Goal: Use online tool/utility: Utilize a website feature to perform a specific function

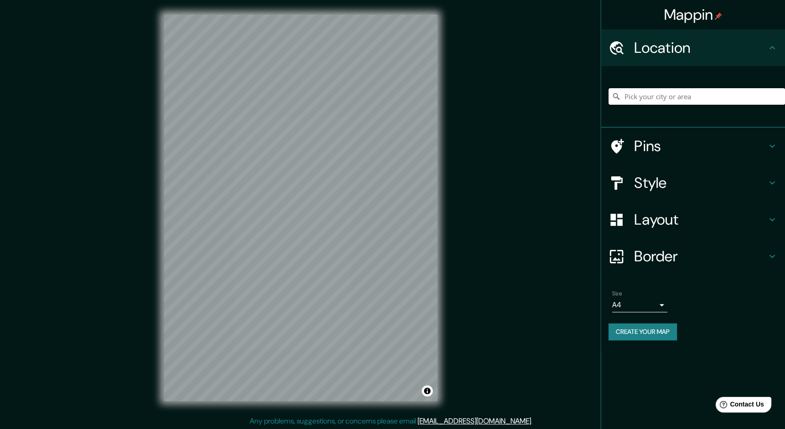
click at [657, 95] on input "Pick your city or area" at bounding box center [696, 96] width 177 height 17
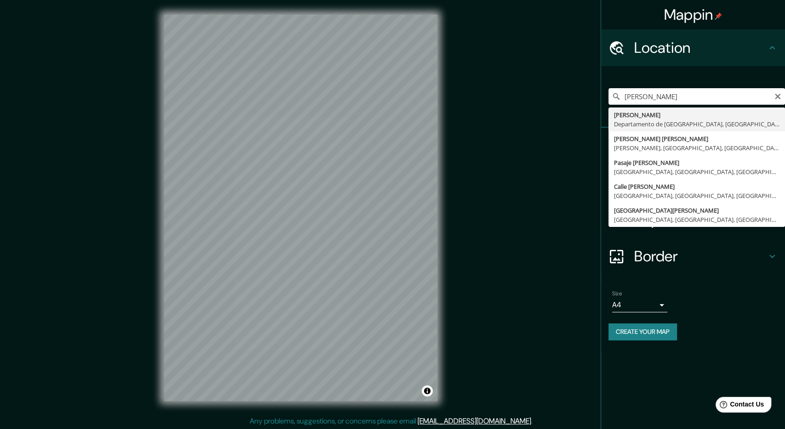
type input "[PERSON_NAME], Departamento de [GEOGRAPHIC_DATA], [GEOGRAPHIC_DATA]"
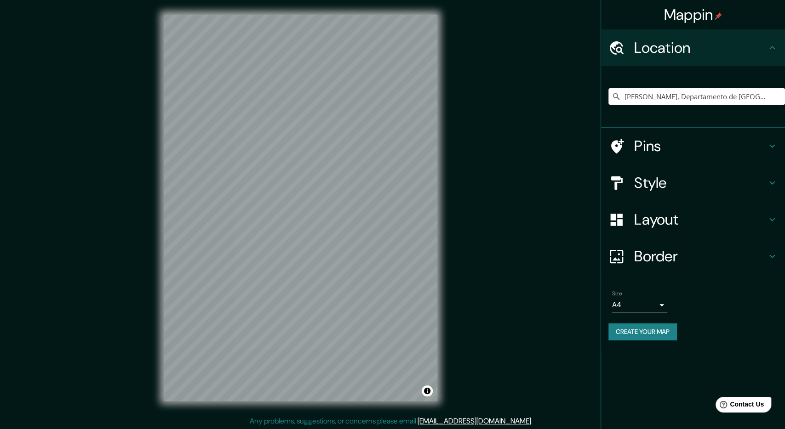
click at [663, 303] on body "Mappin Location [PERSON_NAME][GEOGRAPHIC_DATA], [GEOGRAPHIC_DATA], [GEOGRAPHIC_…" at bounding box center [392, 214] width 785 height 429
click at [648, 339] on li "A3" at bounding box center [639, 341] width 55 height 17
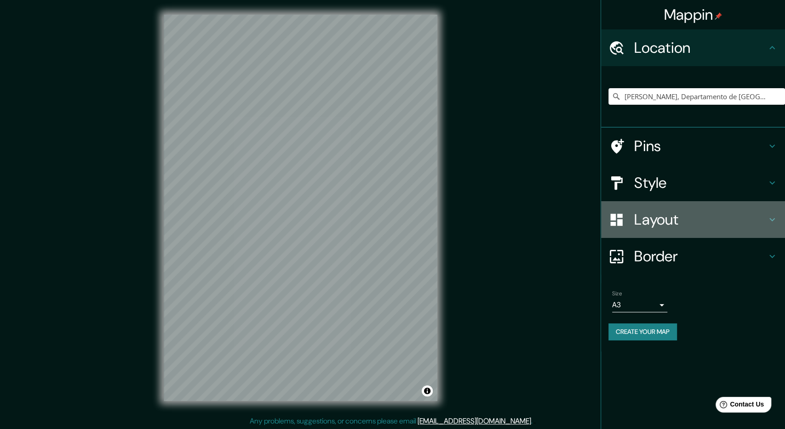
click at [716, 215] on h4 "Layout" at bounding box center [700, 220] width 132 height 18
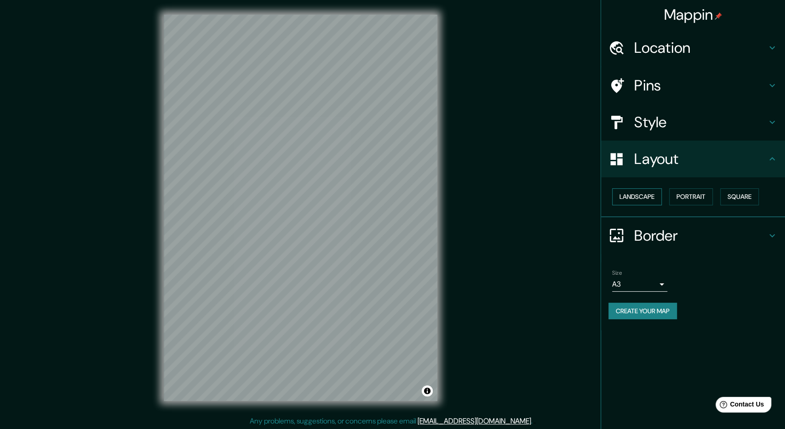
click at [641, 195] on button "Landscape" at bounding box center [637, 197] width 50 height 17
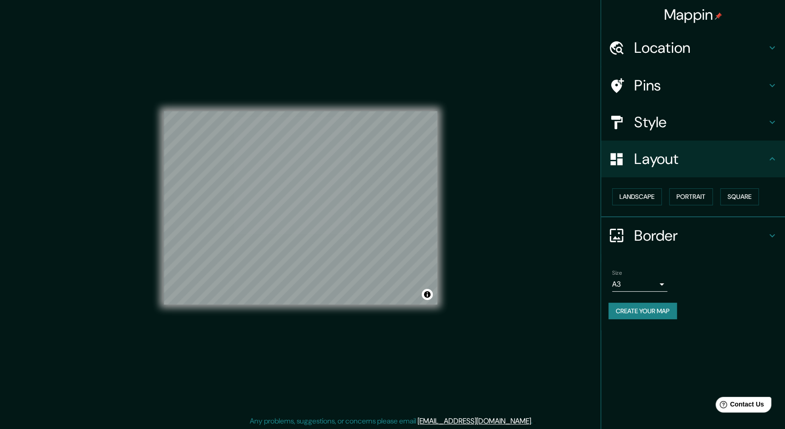
click at [697, 82] on h4 "Pins" at bounding box center [700, 85] width 132 height 18
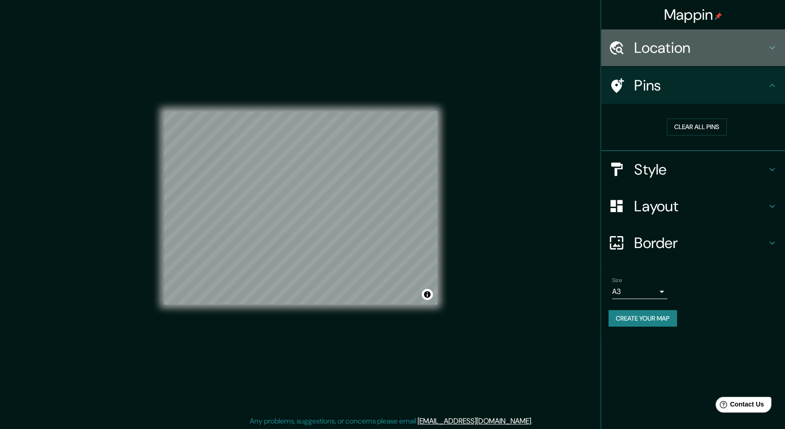
click at [704, 51] on h4 "Location" at bounding box center [700, 48] width 132 height 18
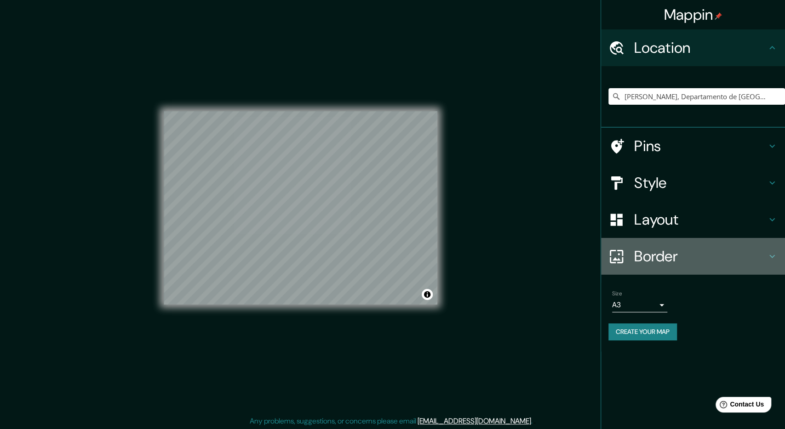
click at [678, 257] on h4 "Border" at bounding box center [700, 256] width 132 height 18
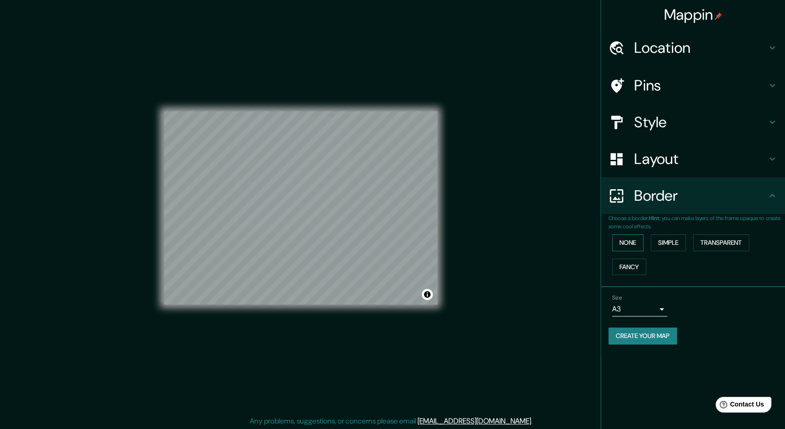
click at [629, 246] on button "None" at bounding box center [627, 242] width 31 height 17
click at [665, 337] on button "Create your map" at bounding box center [642, 336] width 69 height 17
click at [767, 47] on icon at bounding box center [771, 47] width 11 height 11
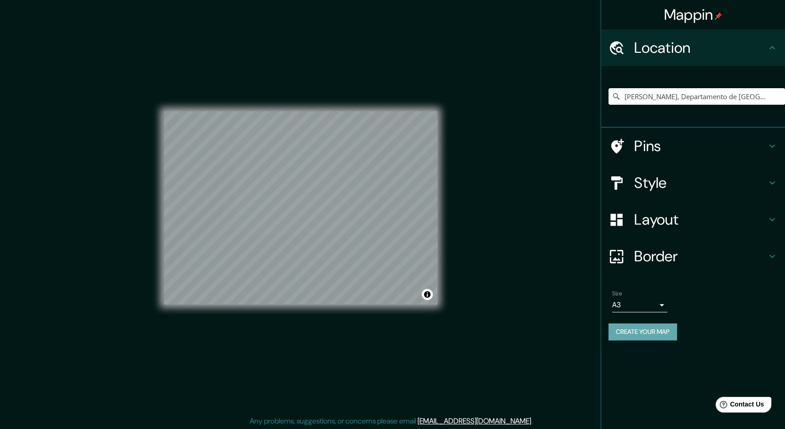
click at [650, 333] on button "Create your map" at bounding box center [642, 332] width 69 height 17
click at [625, 373] on div "Mappin Location [PERSON_NAME][GEOGRAPHIC_DATA], [GEOGRAPHIC_DATA], [GEOGRAPHIC_…" at bounding box center [692, 214] width 184 height 429
